Goal: Use online tool/utility: Use online tool/utility

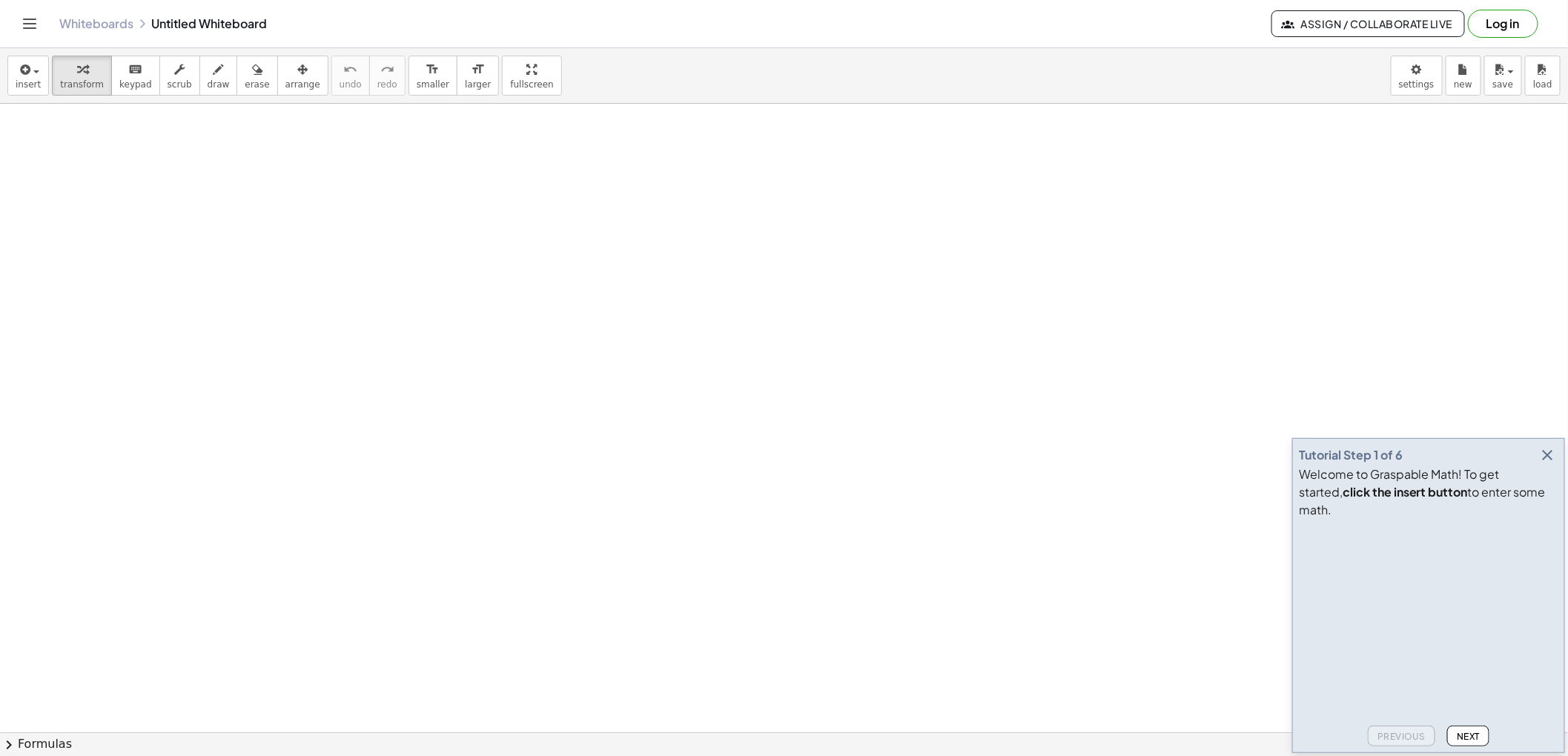
click at [1554, 464] on icon "button" at bounding box center [1548, 455] width 17 height 17
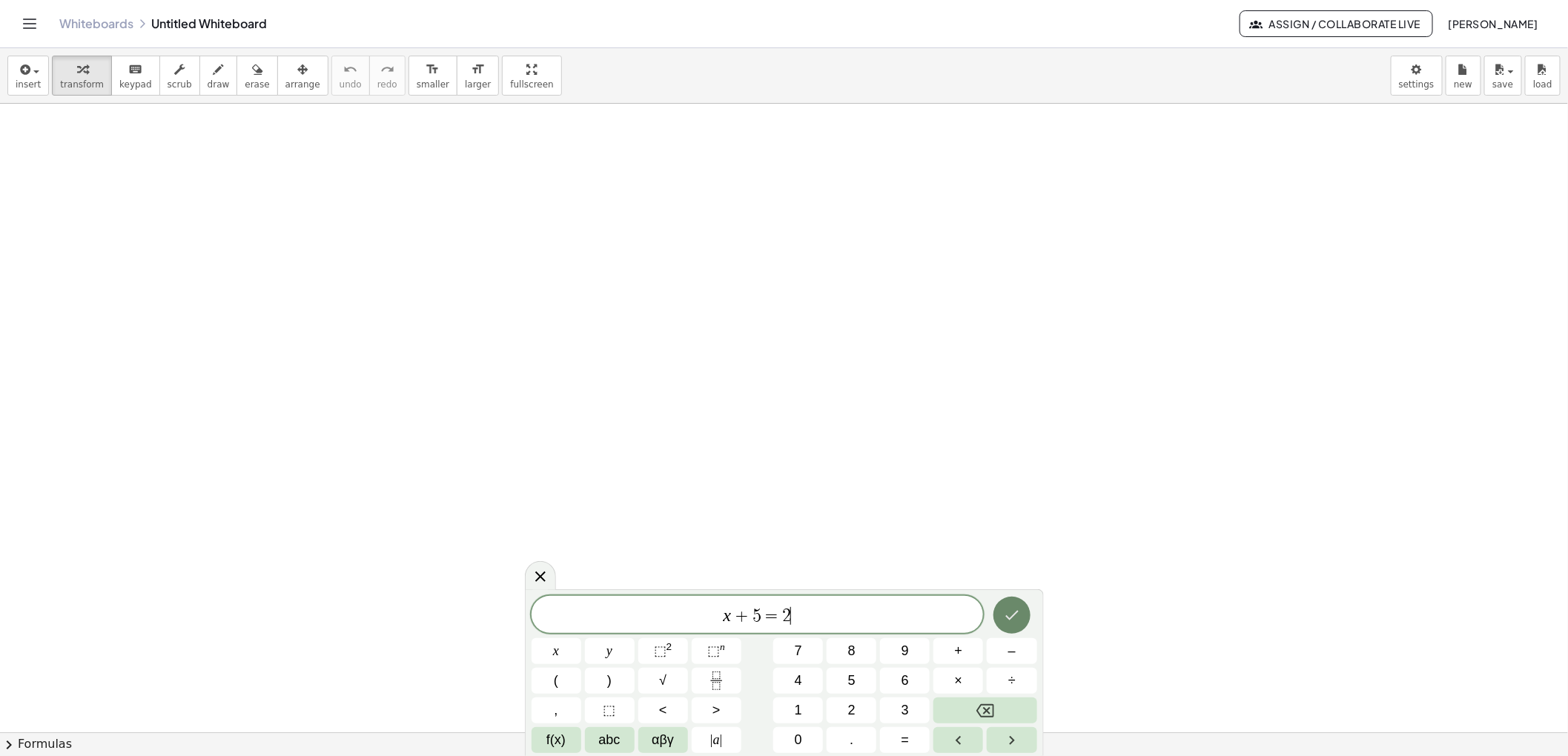
click at [1006, 622] on icon "Done" at bounding box center [1012, 615] width 17 height 17
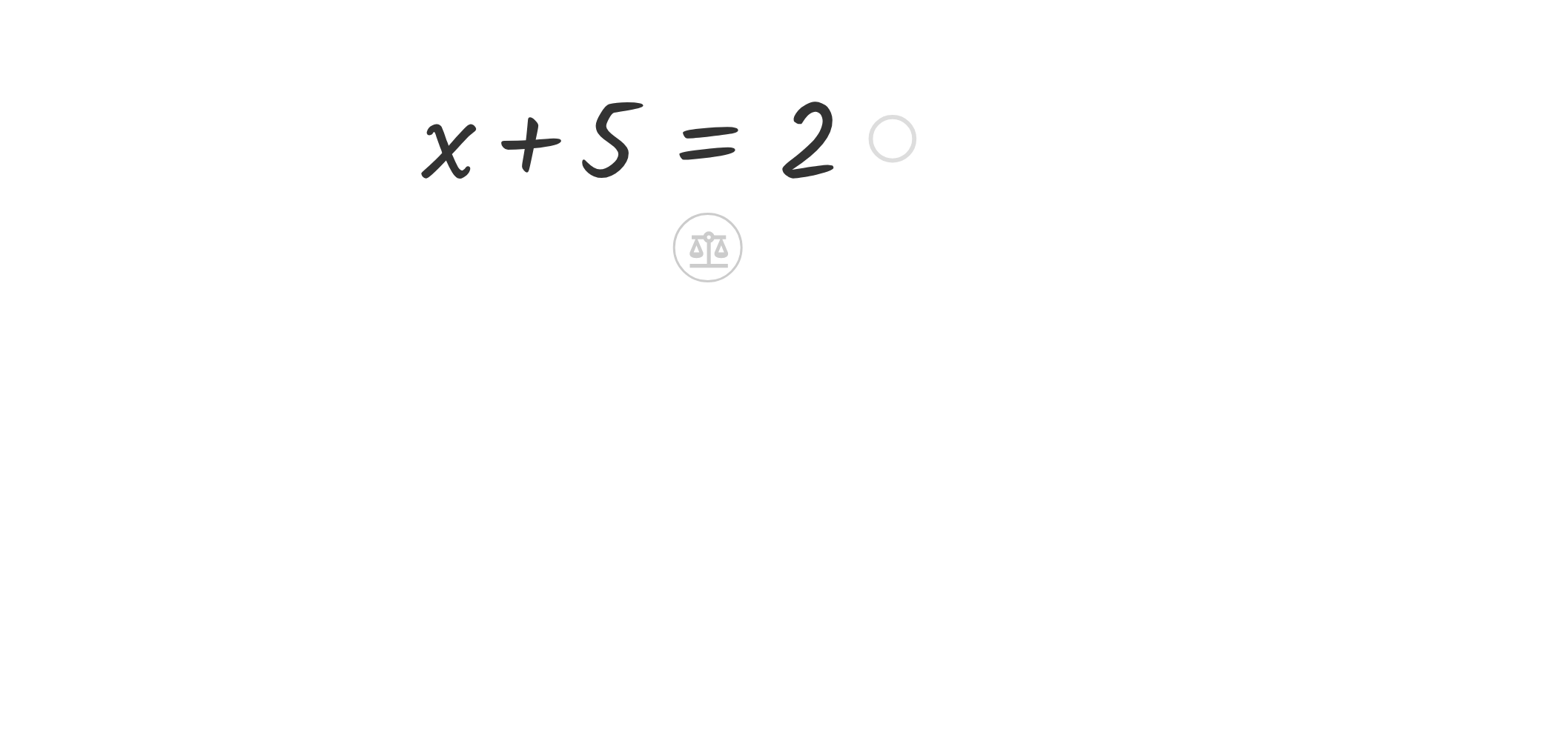
click at [669, 227] on div at bounding box center [654, 225] width 183 height 50
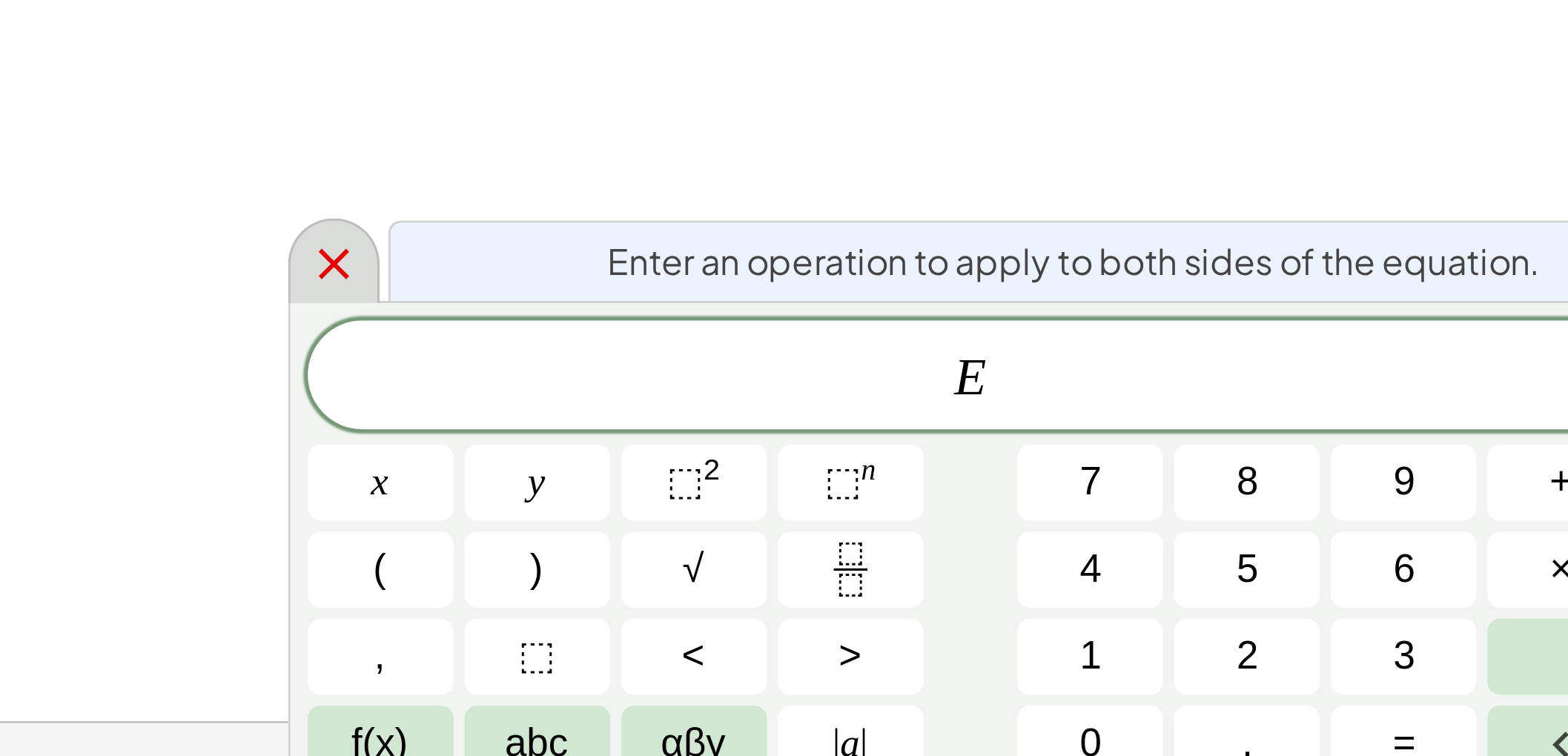
click at [542, 579] on icon at bounding box center [540, 577] width 10 height 10
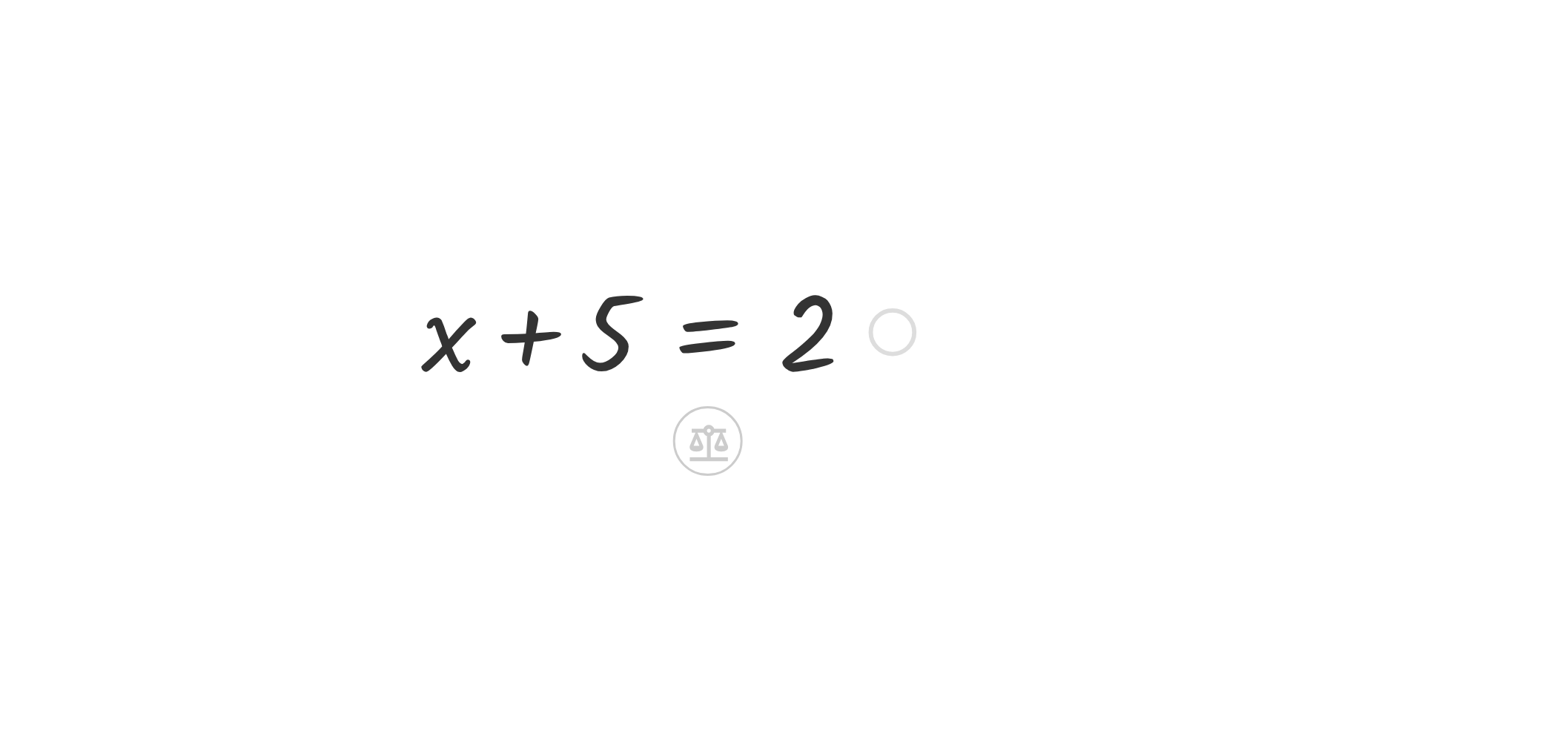
click at [729, 224] on div at bounding box center [731, 226] width 17 height 17
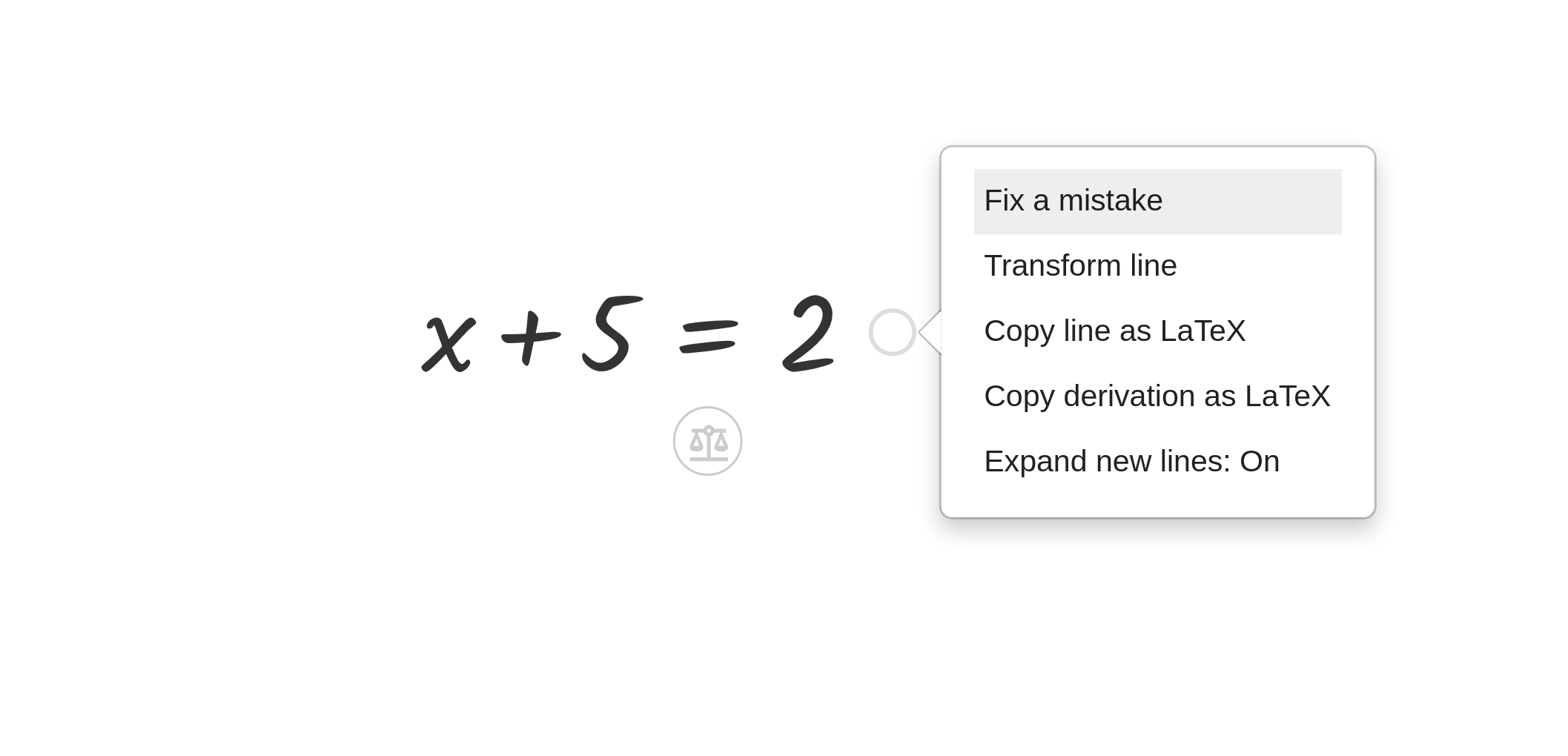
click at [821, 183] on span "Fix a mistake" at bounding box center [793, 182] width 61 height 12
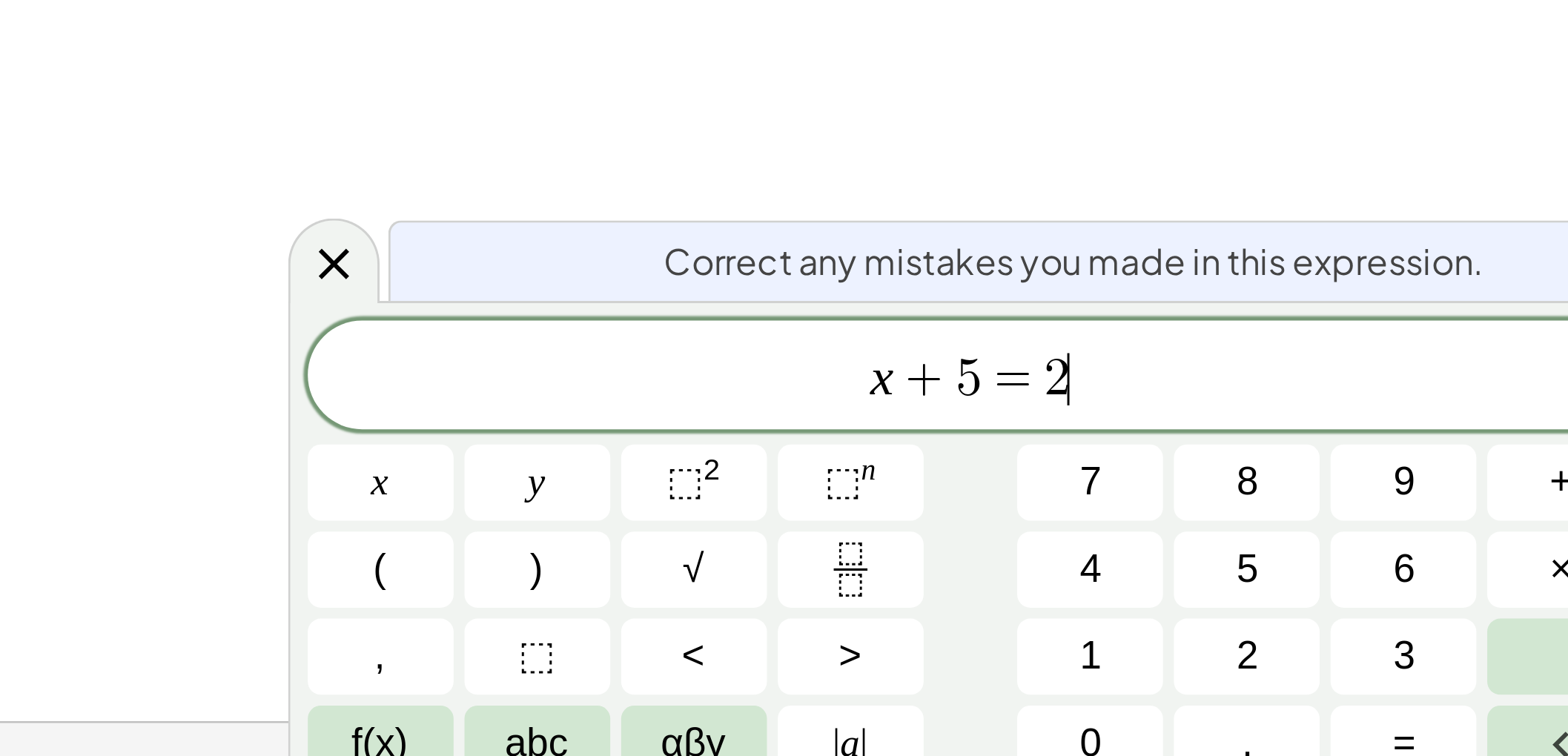
click at [743, 617] on span "+" at bounding box center [741, 616] width 22 height 17
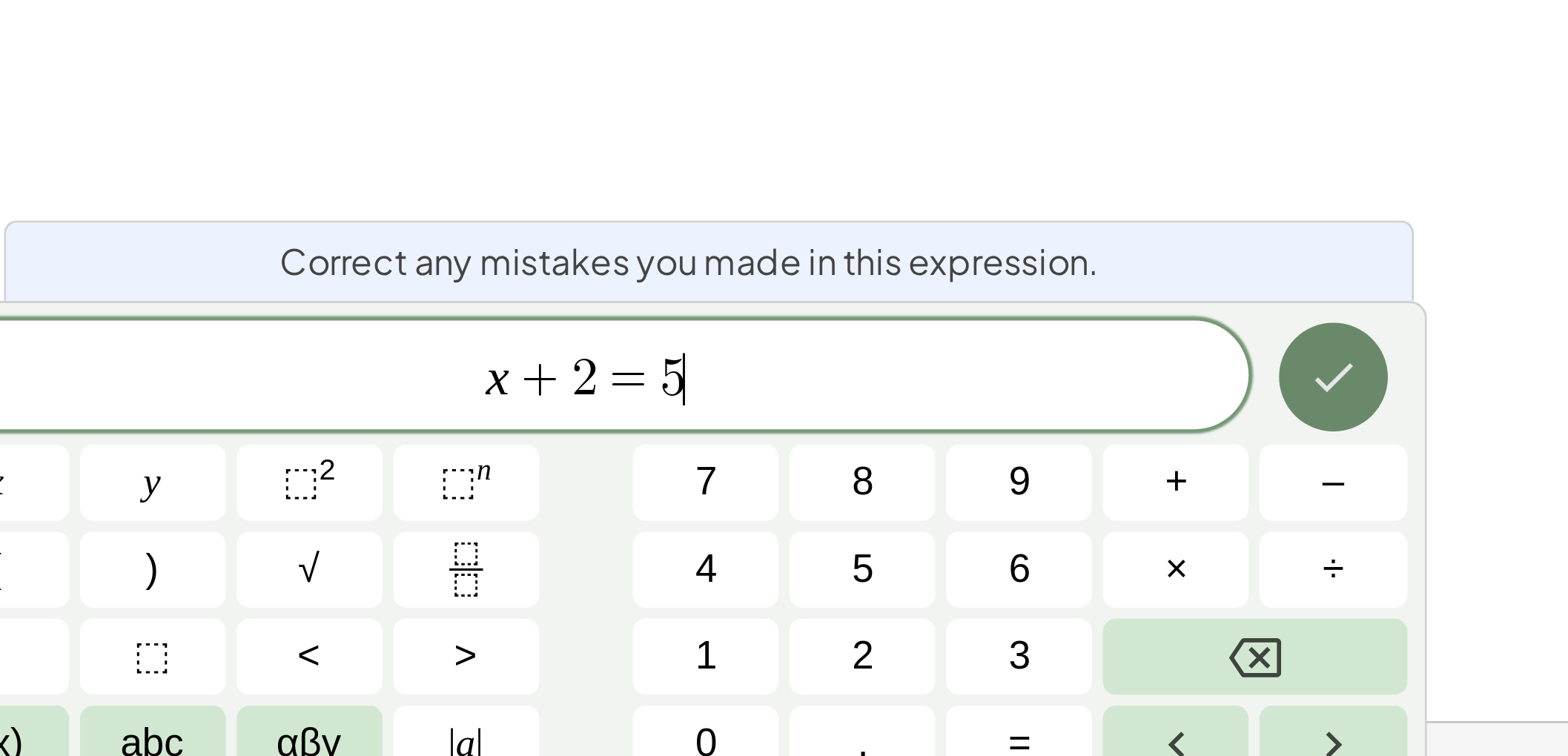
click at [1004, 623] on icon "Done" at bounding box center [1012, 615] width 17 height 17
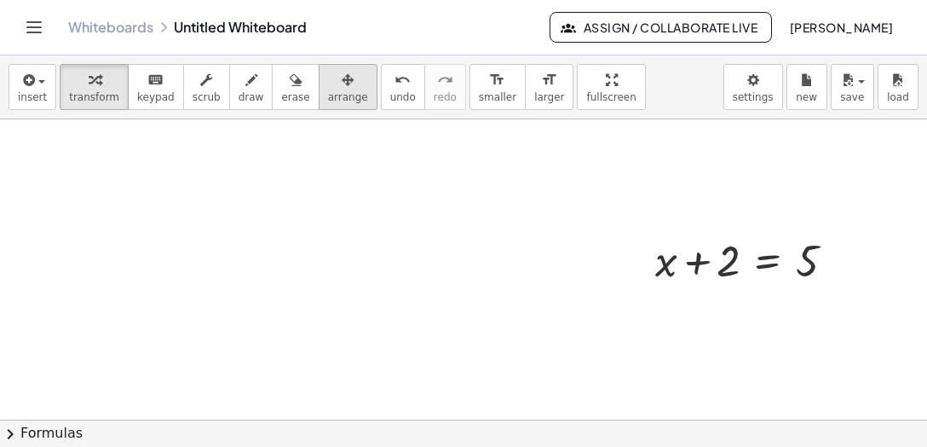
click at [337, 83] on div "button" at bounding box center [348, 79] width 40 height 20
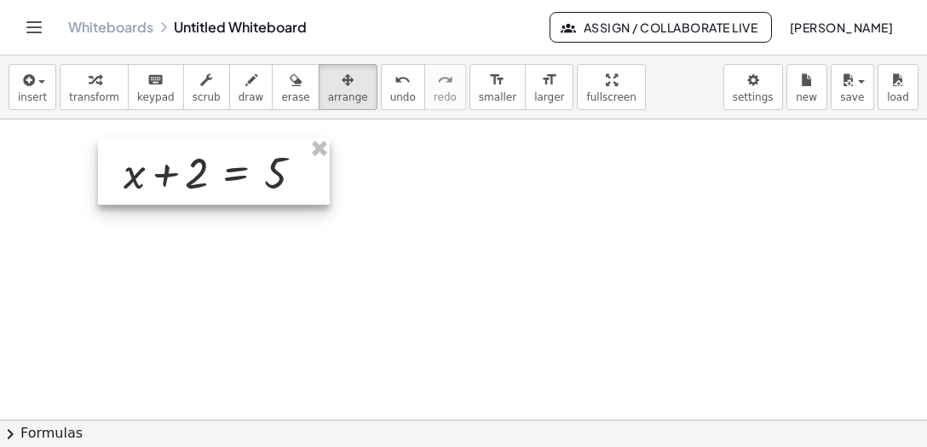
drag, startPoint x: 713, startPoint y: 288, endPoint x: 182, endPoint y: 201, distance: 537.9
click at [182, 201] on div at bounding box center [214, 171] width 232 height 66
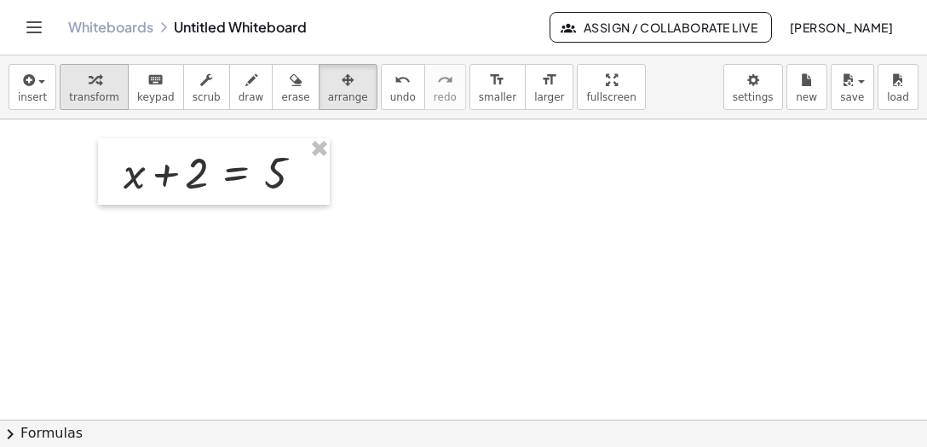
click at [106, 85] on div "button" at bounding box center [94, 79] width 50 height 20
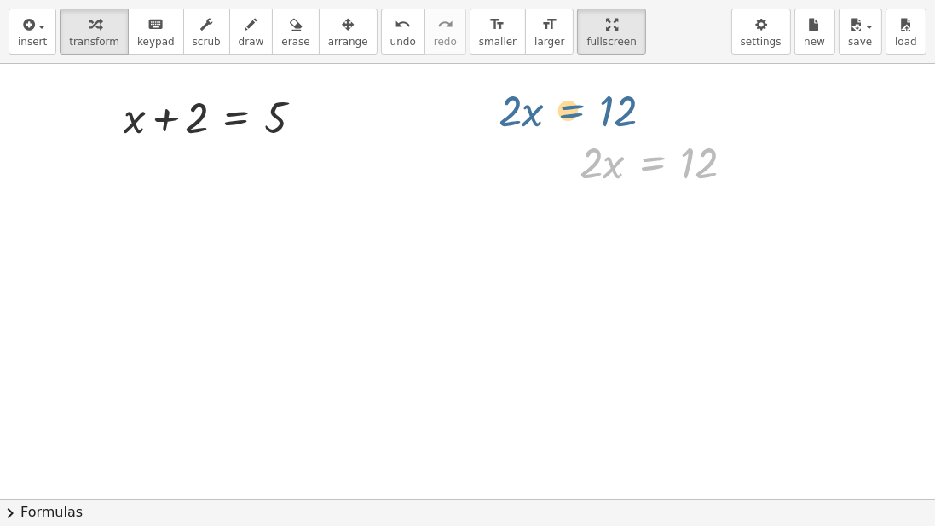
drag, startPoint x: 657, startPoint y: 155, endPoint x: 566, endPoint y: 84, distance: 115.4
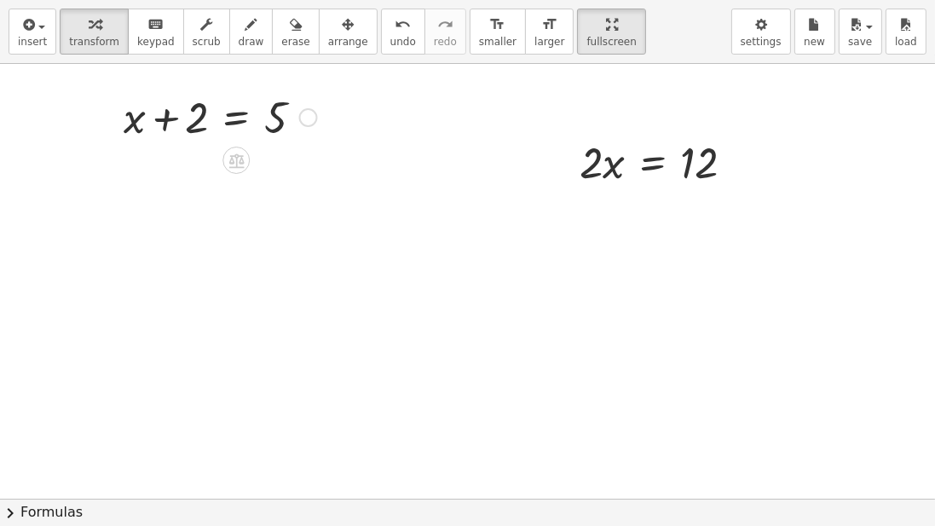
click at [308, 118] on div "Fix a mistake Transform line Copy line as LaTeX Copy derivation as LaTeX Expand…" at bounding box center [308, 117] width 19 height 19
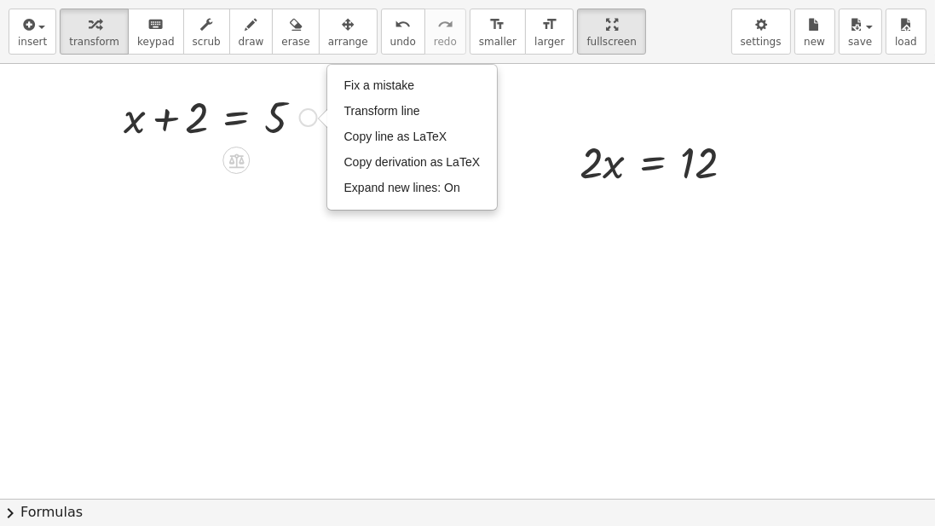
click at [310, 113] on div "Fix a mistake Transform line Copy line as LaTeX Copy derivation as LaTeX Expand…" at bounding box center [308, 117] width 19 height 19
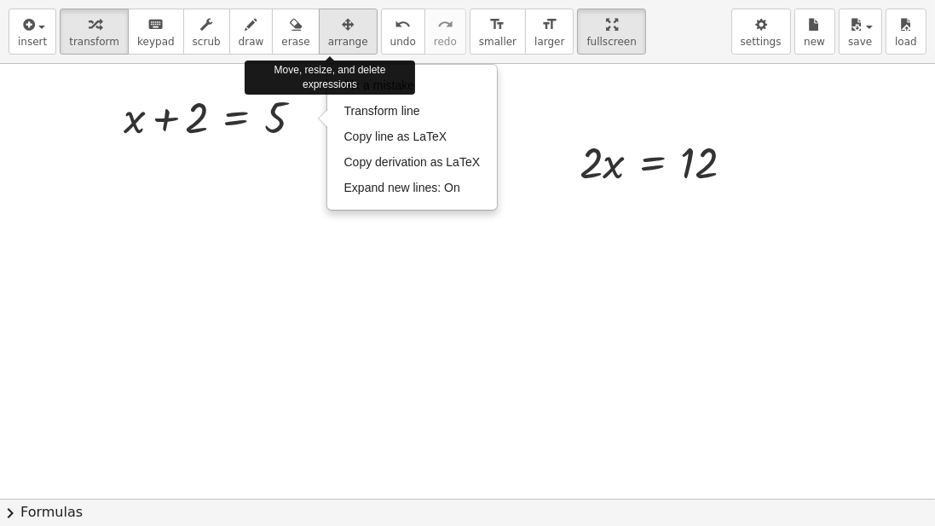
click at [339, 37] on span "arrange" at bounding box center [348, 42] width 40 height 12
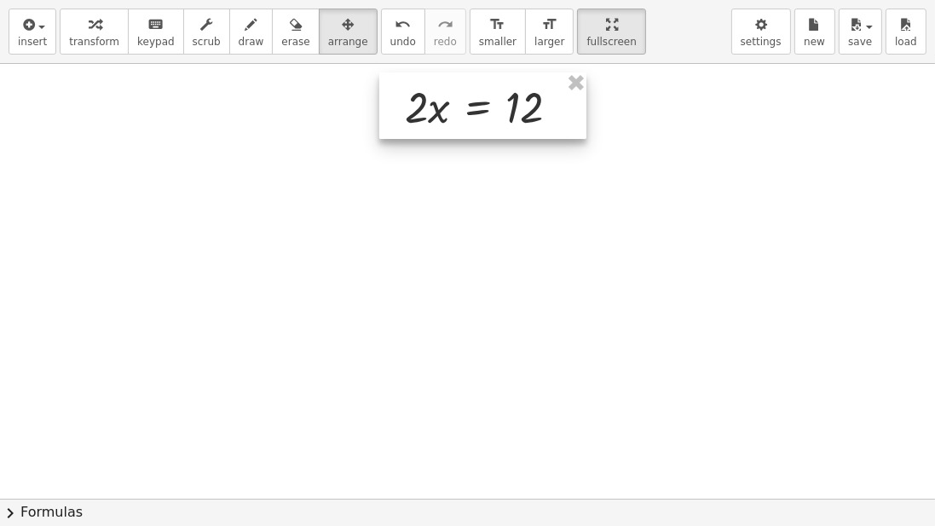
drag, startPoint x: 631, startPoint y: 158, endPoint x: 442, endPoint y: 90, distance: 200.0
click at [442, 90] on div at bounding box center [482, 105] width 207 height 66
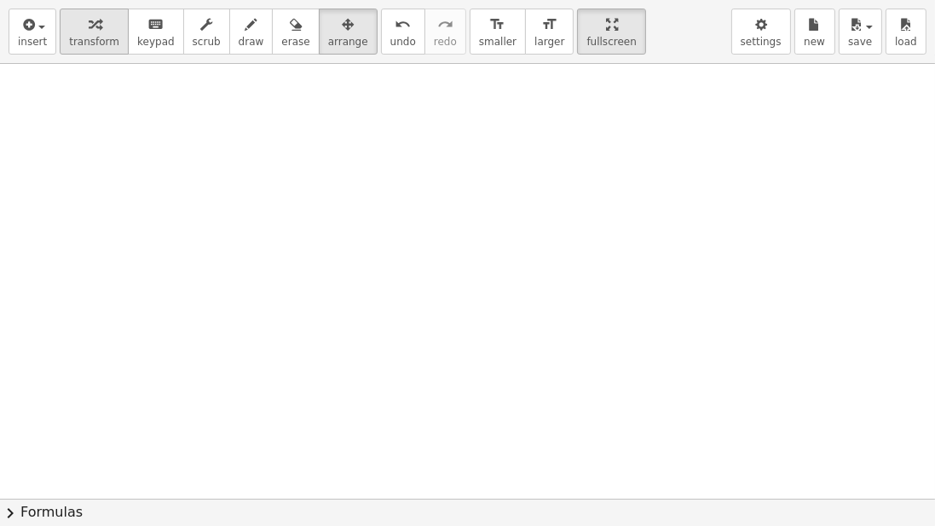
click at [109, 46] on span "transform" at bounding box center [94, 42] width 50 height 12
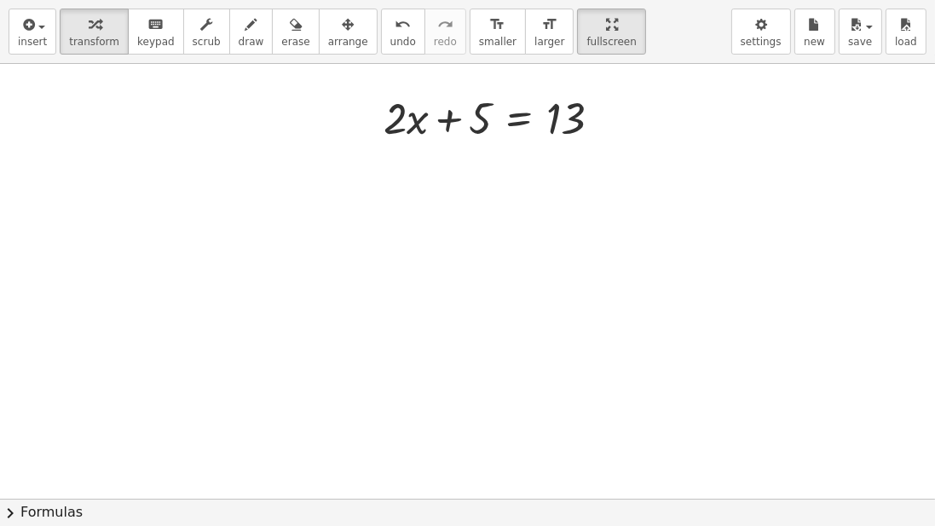
click at [608, 113] on div at bounding box center [606, 118] width 19 height 19
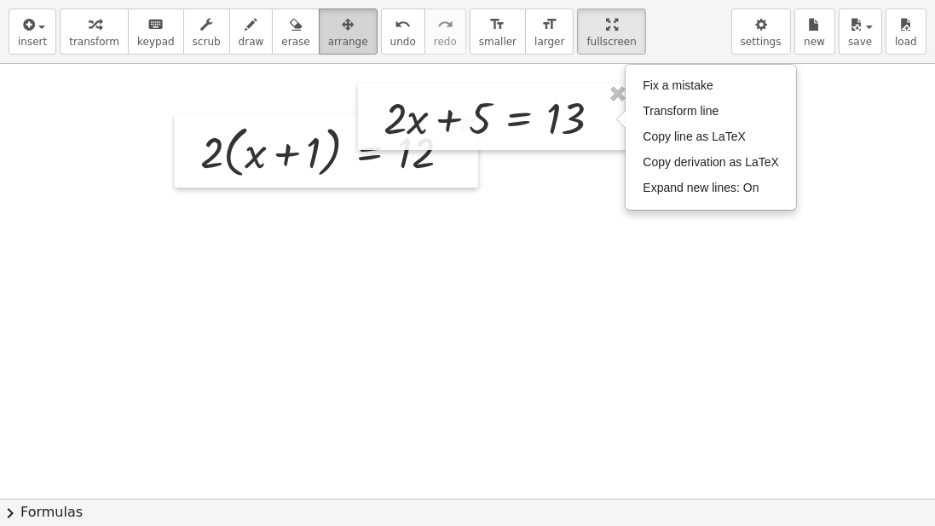
click at [329, 44] on span "arrange" at bounding box center [348, 42] width 40 height 12
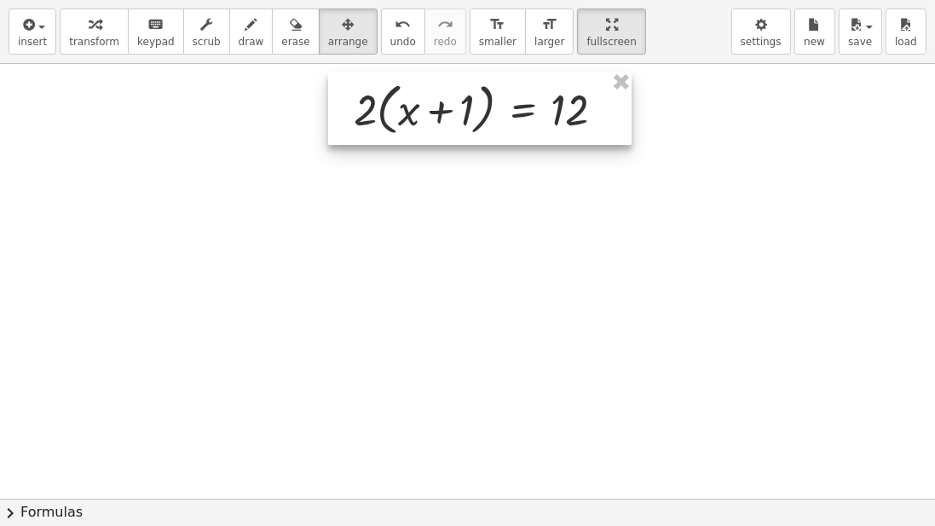
drag, startPoint x: 332, startPoint y: 146, endPoint x: 487, endPoint y: 103, distance: 160.0
click at [487, 103] on div at bounding box center [479, 108] width 303 height 73
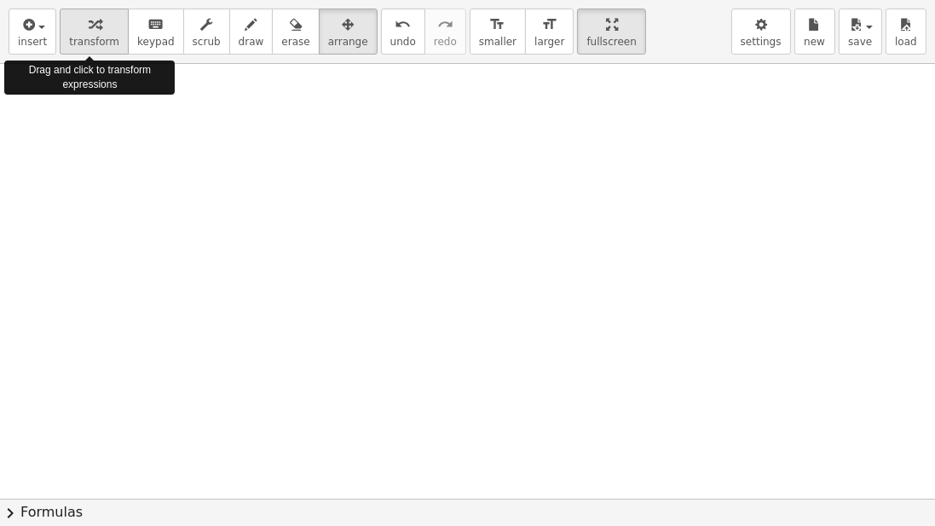
click at [103, 30] on div "button" at bounding box center [94, 24] width 50 height 20
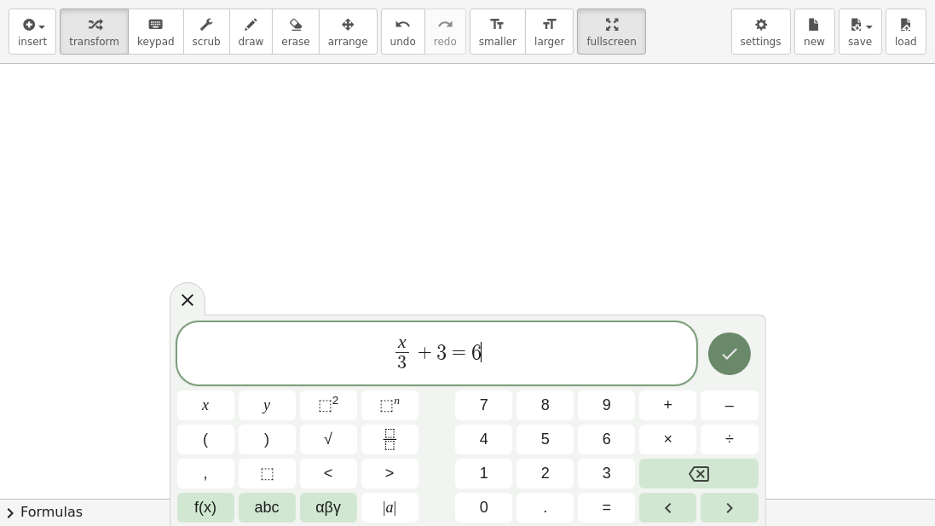
click at [737, 367] on button "Done" at bounding box center [729, 353] width 43 height 43
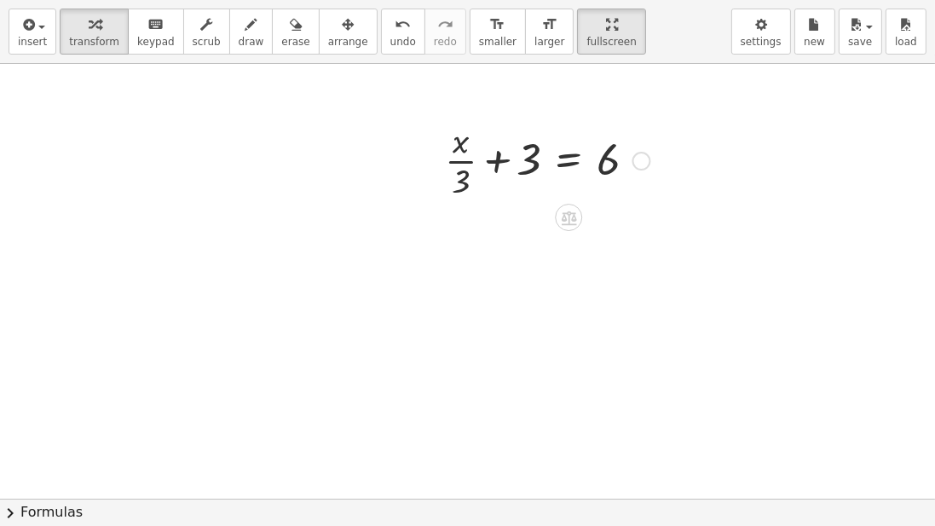
click at [576, 163] on div at bounding box center [547, 159] width 222 height 85
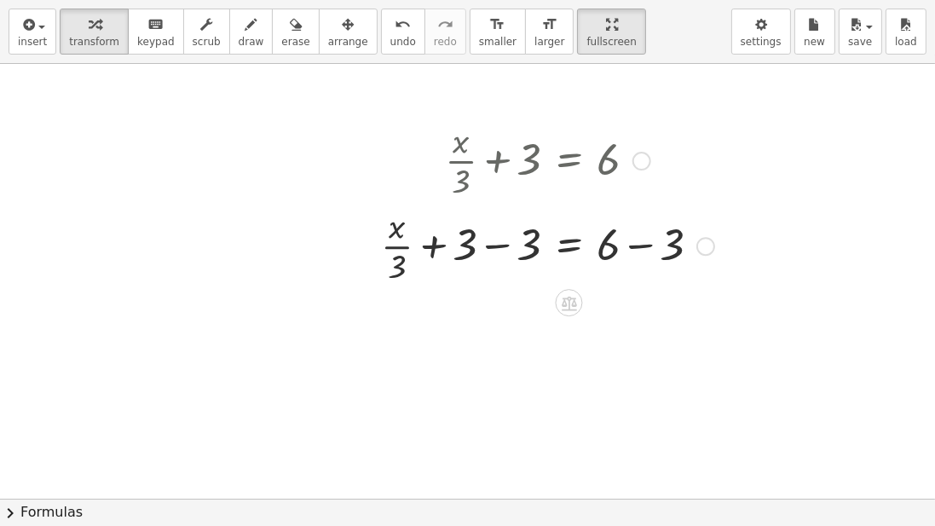
click at [497, 260] on div at bounding box center [547, 244] width 350 height 85
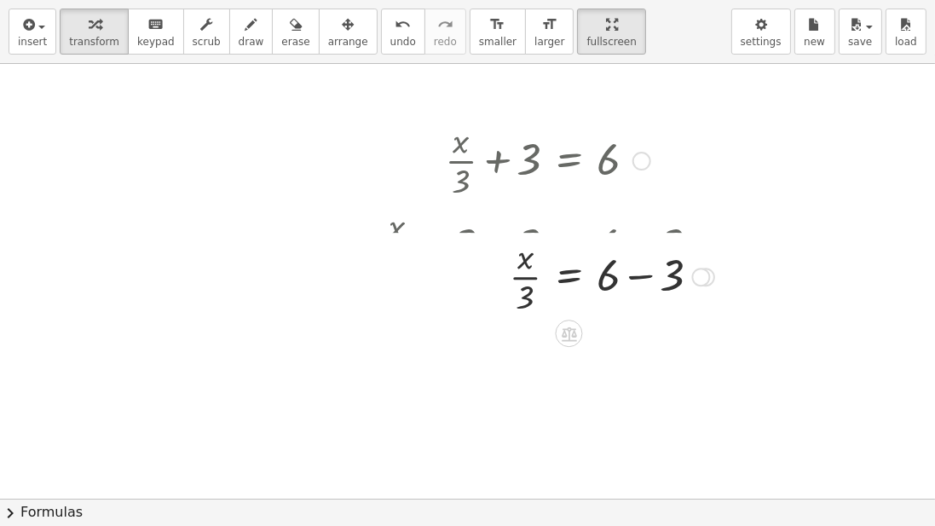
click at [569, 161] on div "+ · x · 3 + 3 = 6 + · x · 3 + 3 − 3 = + 6 − 3 + · x · 3 + 0 = + 6 − 3 · x · 3 =…" at bounding box center [569, 161] width 0 height 0
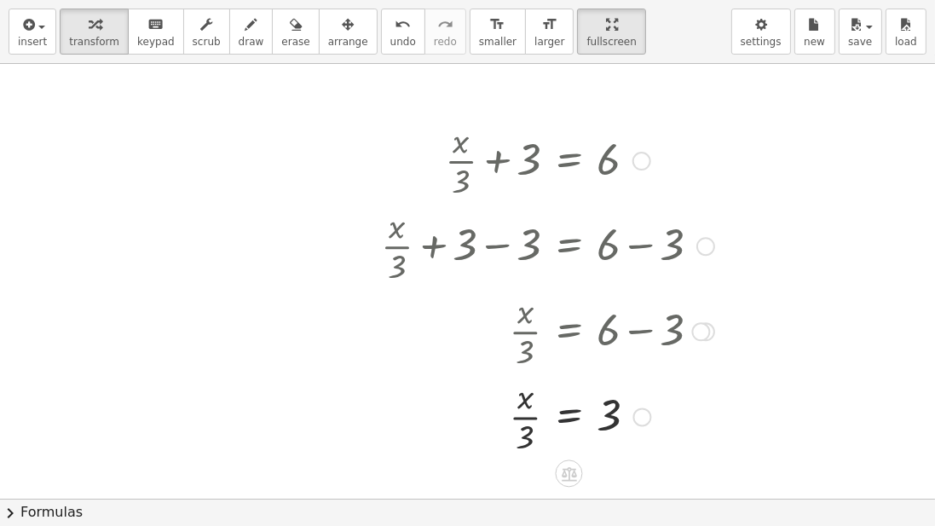
click at [569, 420] on div at bounding box center [547, 414] width 350 height 85
click at [510, 418] on div at bounding box center [547, 414] width 350 height 85
drag, startPoint x: 519, startPoint y: 441, endPoint x: 524, endPoint y: 398, distance: 43.8
click at [625, 425] on div at bounding box center [547, 415] width 350 height 58
click at [637, 158] on div at bounding box center [641, 161] width 19 height 19
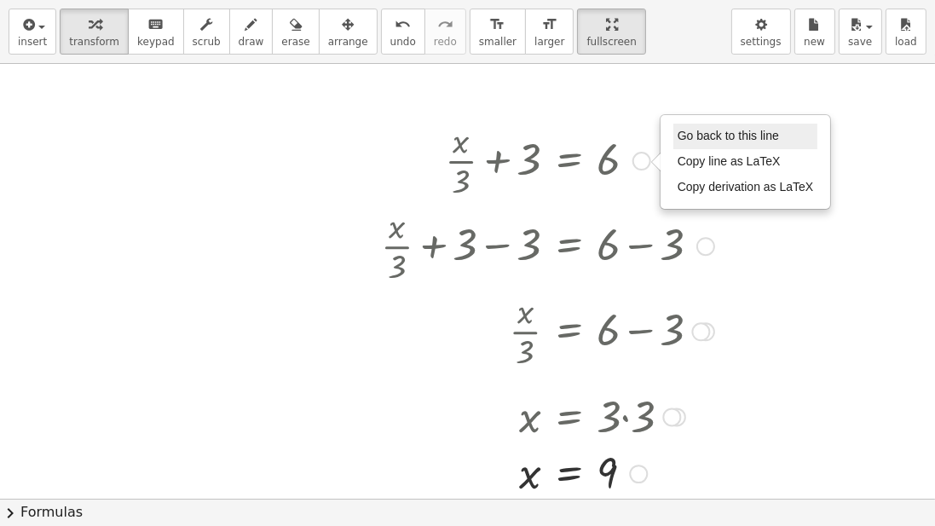
click at [708, 141] on li "Go back to this line" at bounding box center [745, 137] width 145 height 26
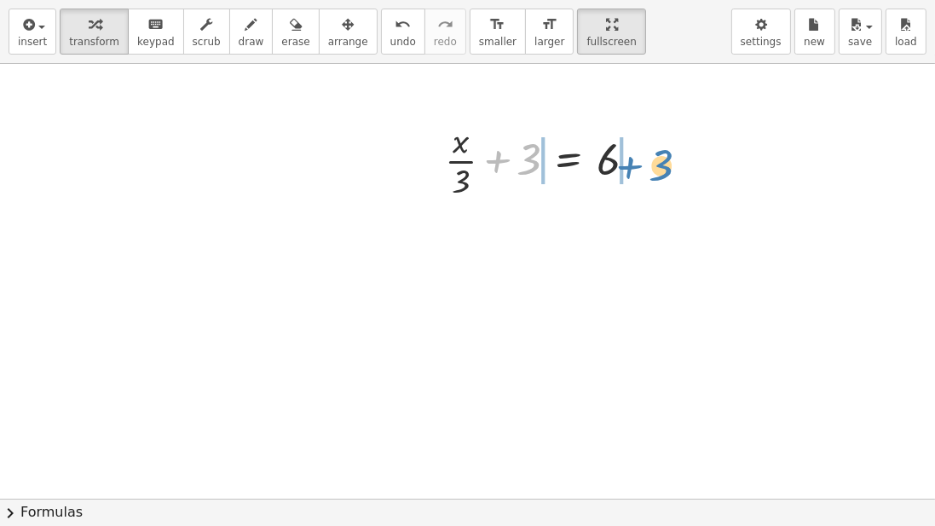
drag, startPoint x: 534, startPoint y: 165, endPoint x: 666, endPoint y: 171, distance: 132.2
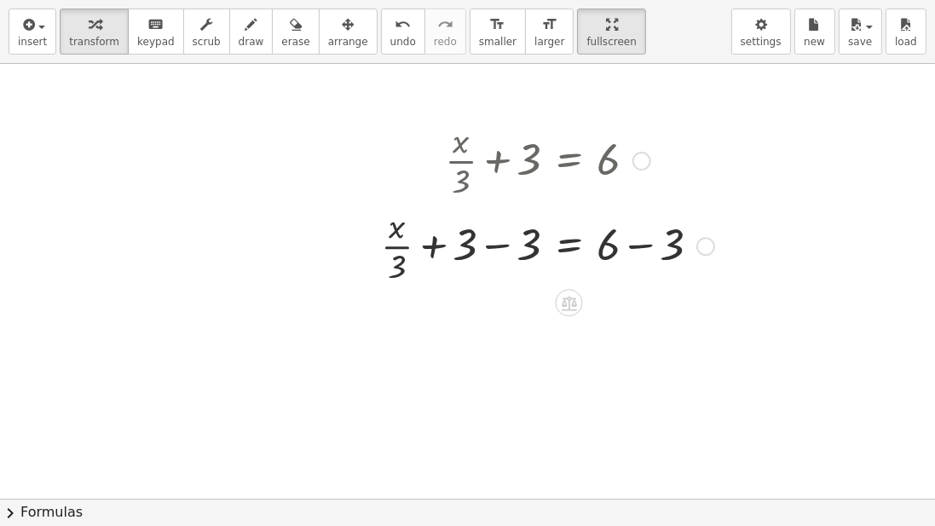
click at [487, 251] on div at bounding box center [547, 244] width 350 height 85
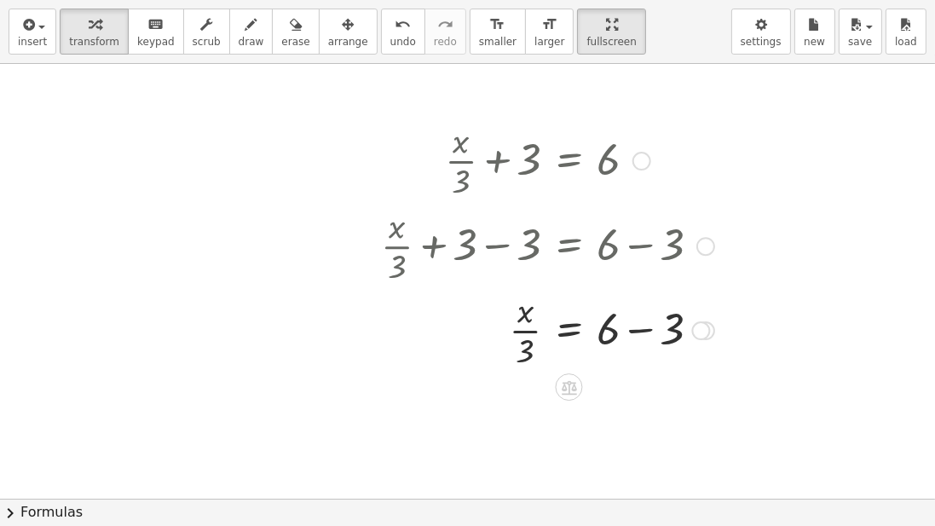
click at [646, 259] on div at bounding box center [547, 244] width 350 height 85
click at [637, 337] on div at bounding box center [547, 329] width 350 height 85
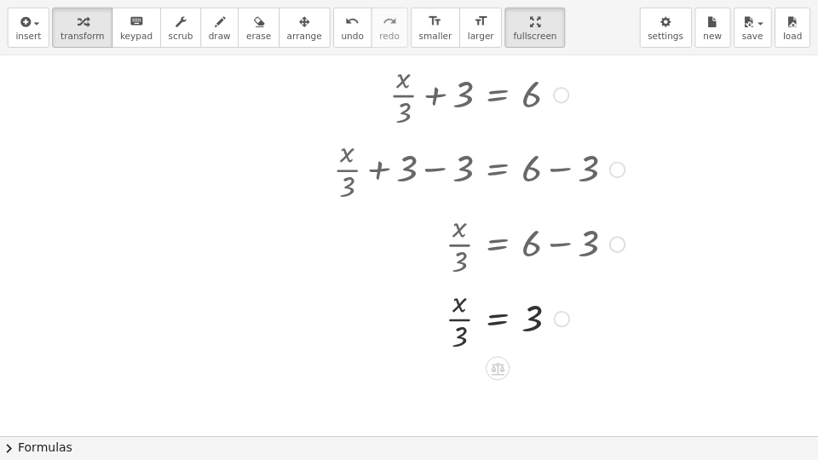
scroll to position [53, 0]
drag, startPoint x: 524, startPoint y: 387, endPoint x: 602, endPoint y: 363, distance: 81.1
click at [602, 363] on div at bounding box center [547, 362] width 350 height 85
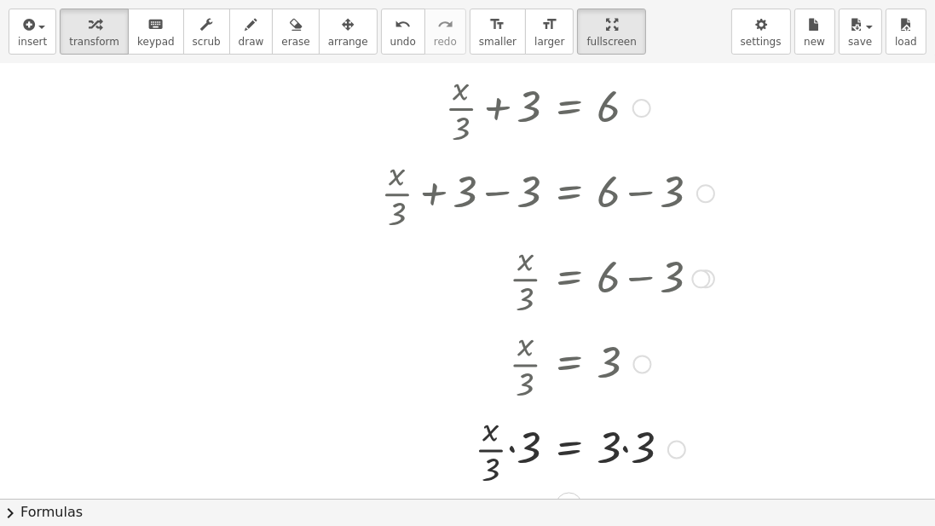
click at [478, 470] on div at bounding box center [547, 448] width 350 height 85
drag, startPoint x: 488, startPoint y: 471, endPoint x: 528, endPoint y: 452, distance: 44.2
click at [629, 452] on div at bounding box center [547, 448] width 350 height 58
click at [644, 105] on div at bounding box center [641, 108] width 19 height 19
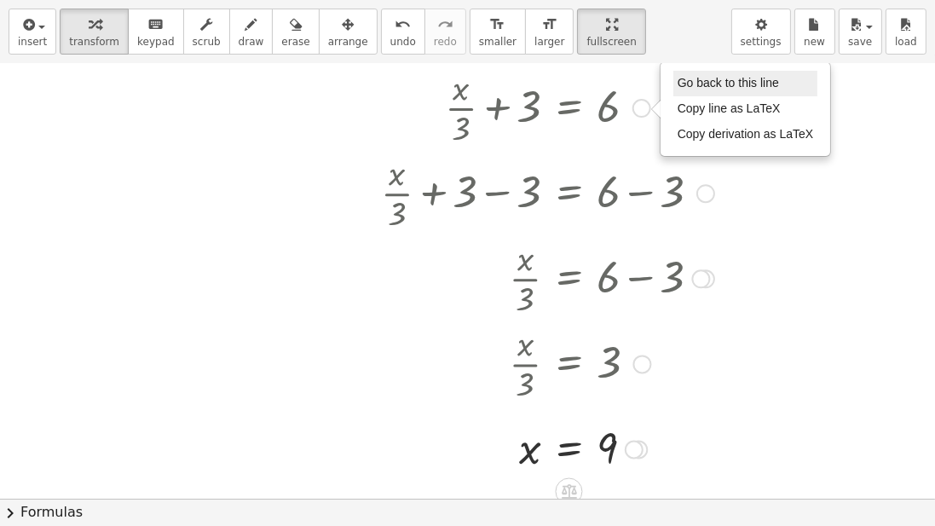
click at [689, 86] on ul "Go back to this line Copy line as LaTeX Copy derivation as LaTeX" at bounding box center [745, 109] width 145 height 77
click at [689, 86] on span "Go back to this line" at bounding box center [727, 83] width 101 height 14
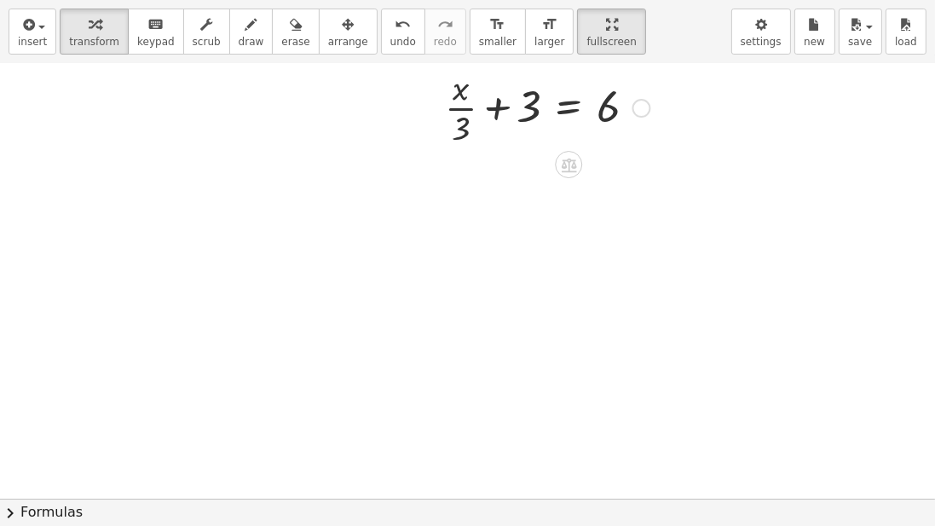
click at [640, 110] on div "Go back to this line Copy line as LaTeX Copy derivation as LaTeX" at bounding box center [641, 108] width 19 height 19
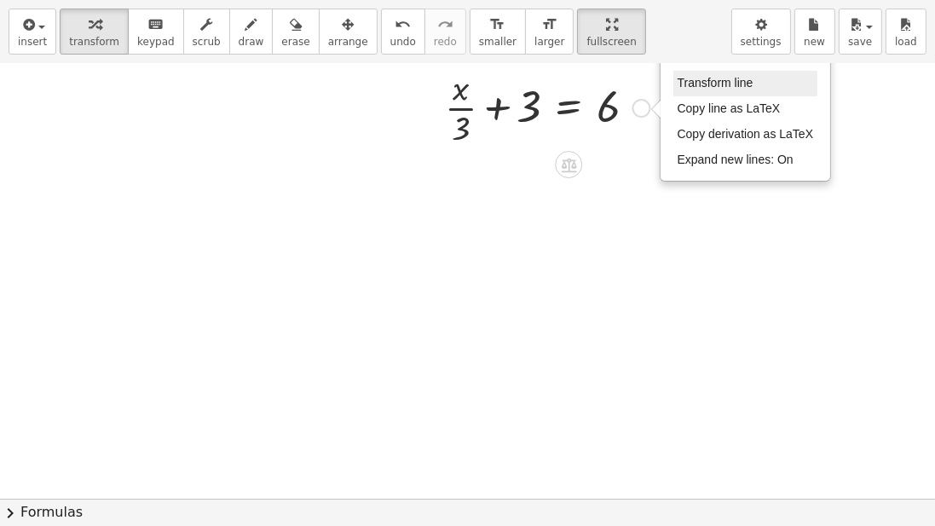
click at [695, 71] on li "Transform line" at bounding box center [745, 84] width 145 height 26
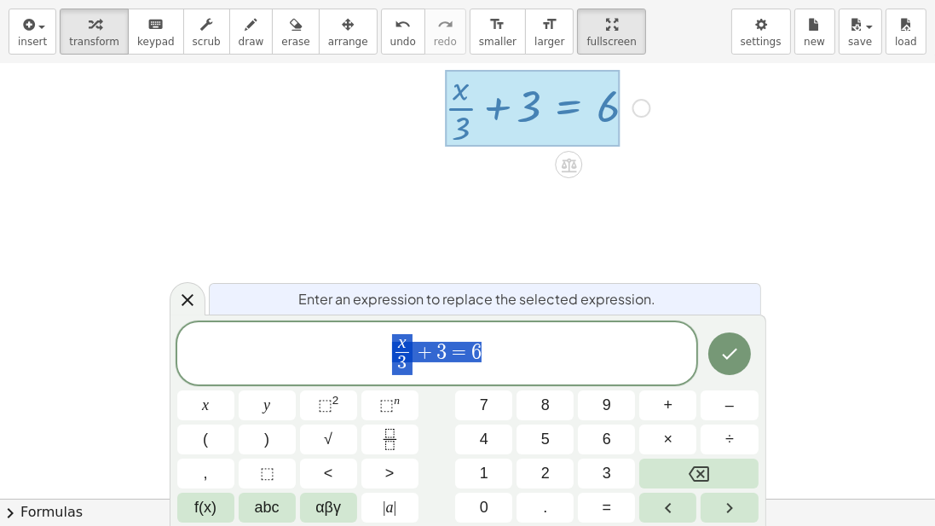
click at [532, 343] on span "x 3 ​ + 3 = 6" at bounding box center [437, 354] width 520 height 45
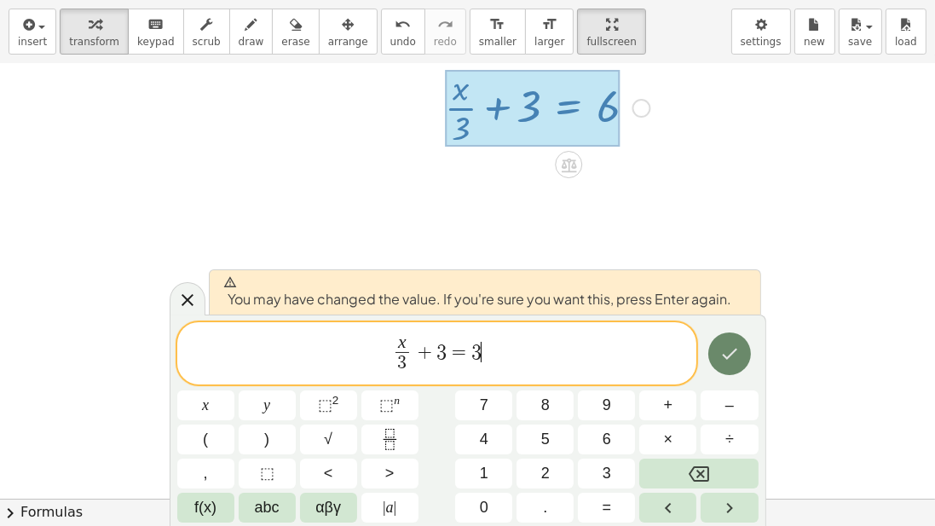
click at [732, 349] on icon "Done" at bounding box center [729, 353] width 20 height 20
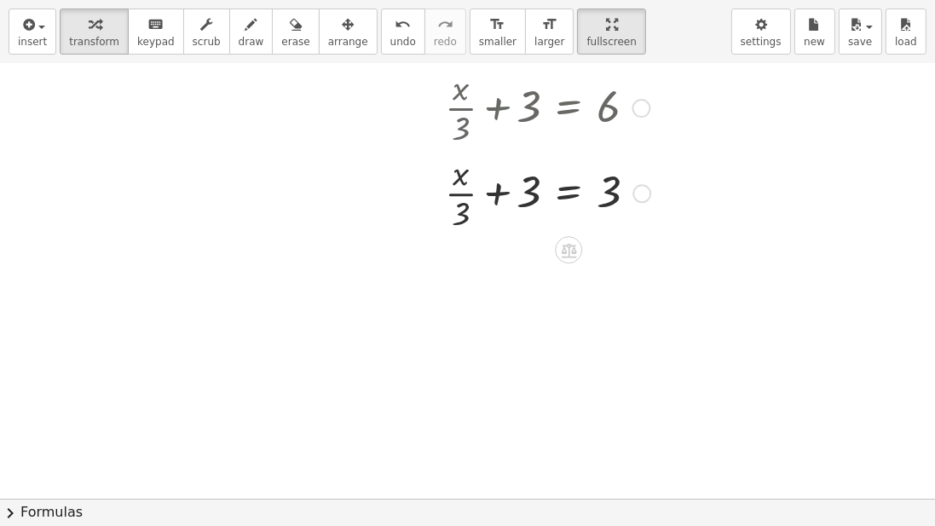
click at [634, 112] on div at bounding box center [641, 108] width 19 height 19
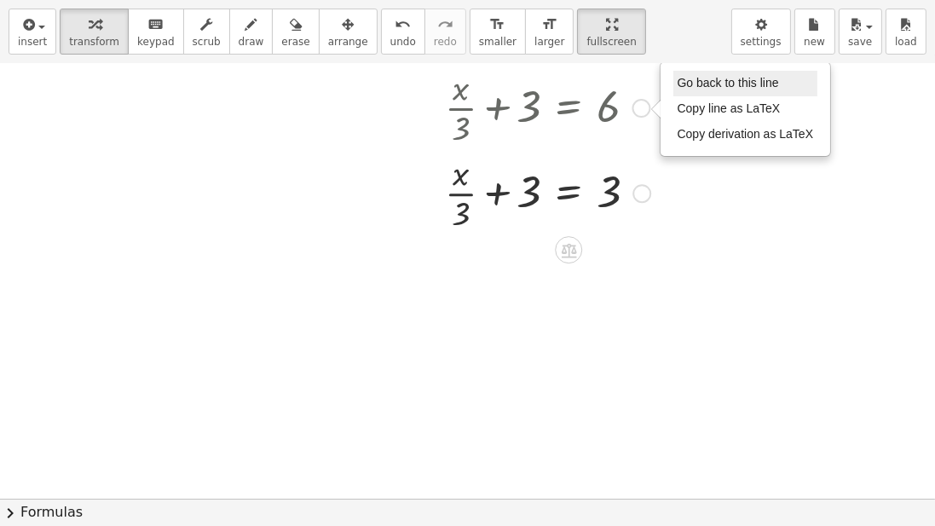
click at [713, 88] on li "Go back to this line" at bounding box center [745, 84] width 145 height 26
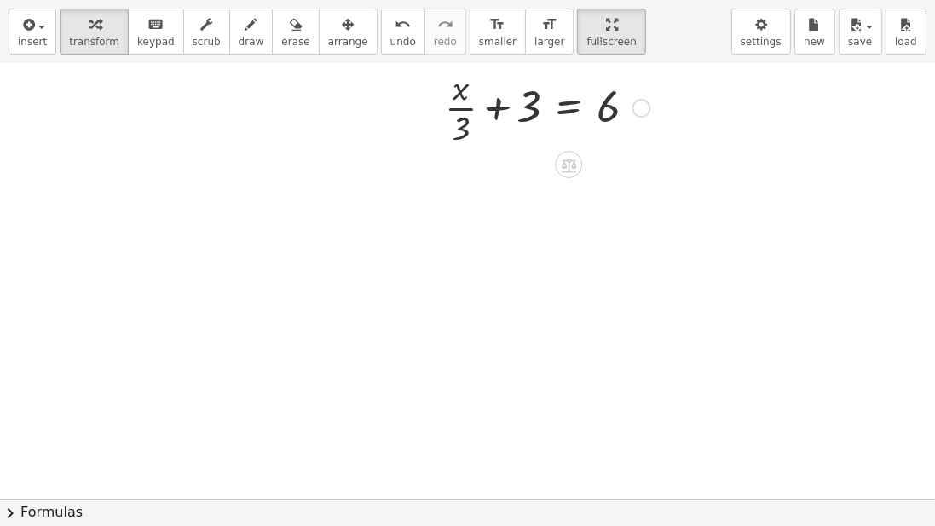
click at [641, 107] on div "Go back to this line Copy line as LaTeX Copy derivation as LaTeX" at bounding box center [641, 108] width 19 height 19
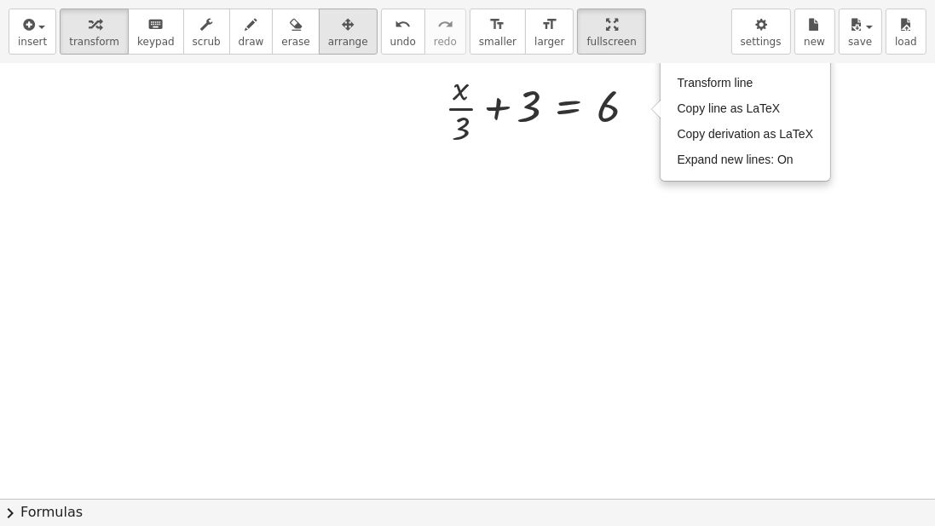
click at [328, 36] on span "arrange" at bounding box center [348, 42] width 40 height 12
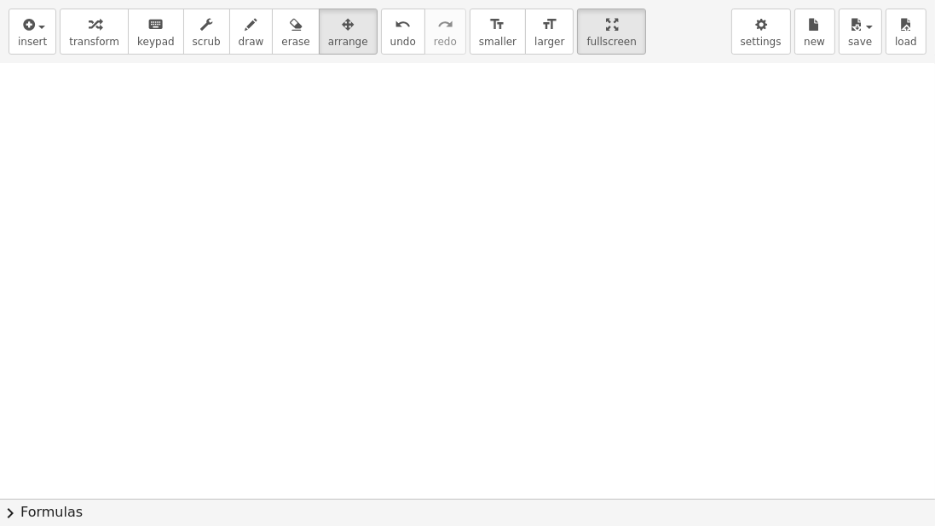
click at [79, 31] on div "button" at bounding box center [94, 24] width 50 height 20
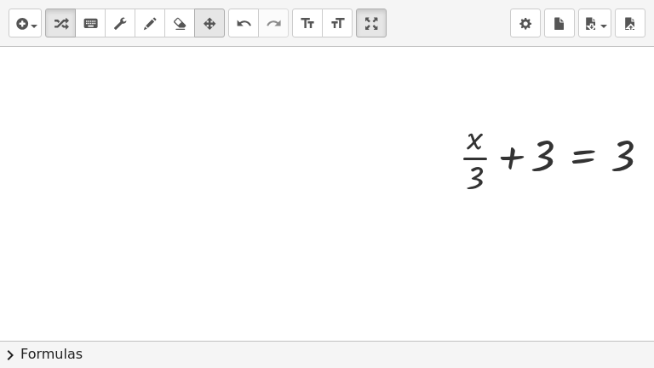
click at [213, 26] on icon "button" at bounding box center [210, 24] width 12 height 20
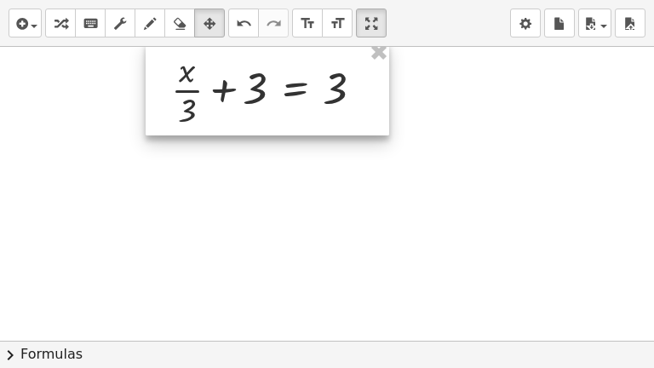
drag, startPoint x: 504, startPoint y: 154, endPoint x: 216, endPoint y: 86, distance: 296.8
click at [216, 86] on div at bounding box center [268, 89] width 244 height 94
